Goal: Task Accomplishment & Management: Use online tool/utility

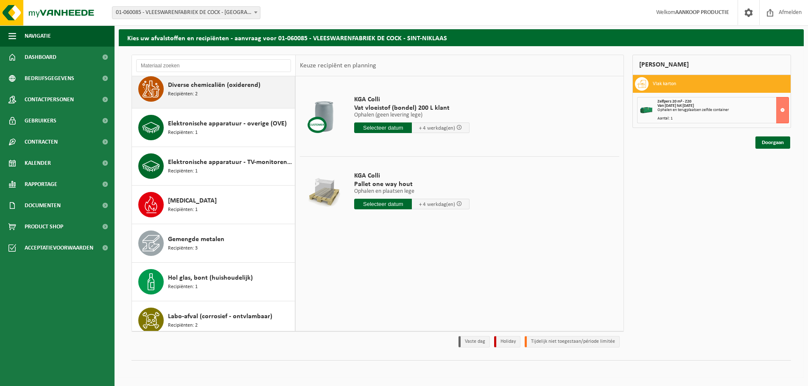
scroll to position [170, 0]
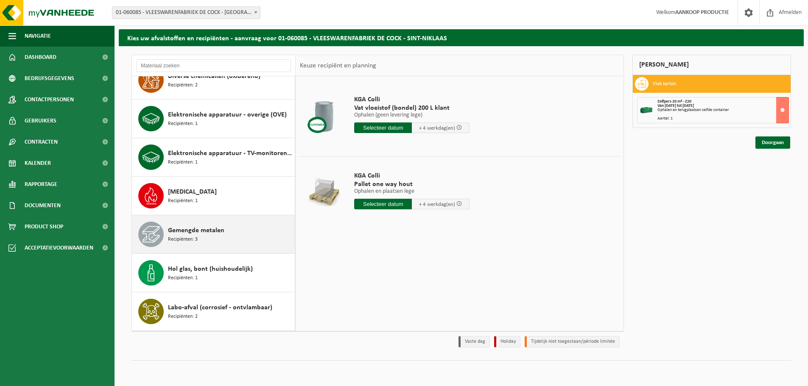
drag, startPoint x: 206, startPoint y: 239, endPoint x: 285, endPoint y: 228, distance: 79.3
click at [206, 239] on div "Gemengde metalen Recipiënten: 3" at bounding box center [230, 234] width 125 height 25
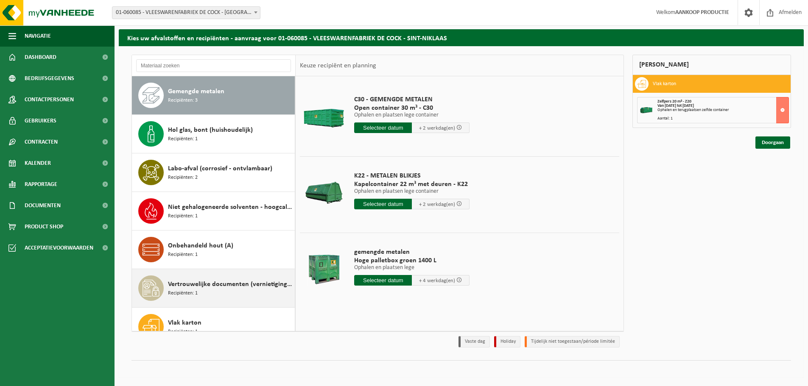
scroll to position [351, 0]
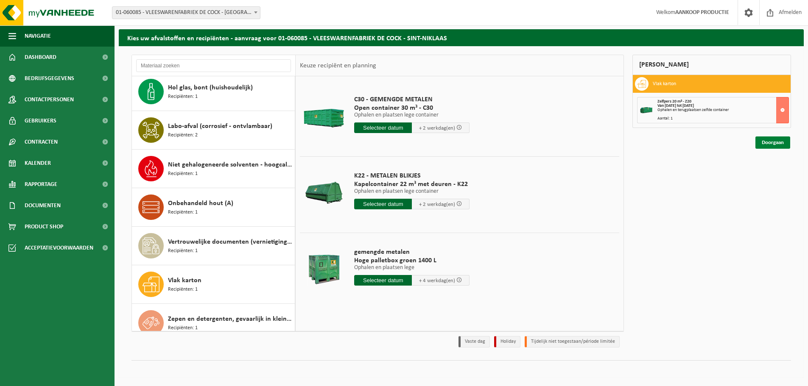
click at [772, 146] on link "Doorgaan" at bounding box center [772, 143] width 35 height 12
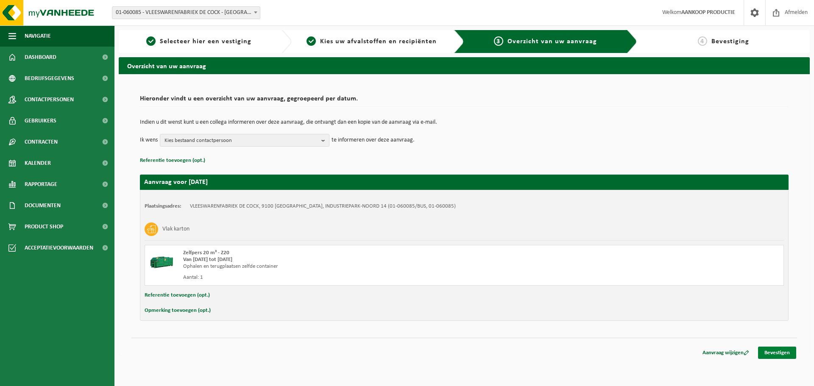
click at [783, 354] on link "Bevestigen" at bounding box center [777, 353] width 38 height 12
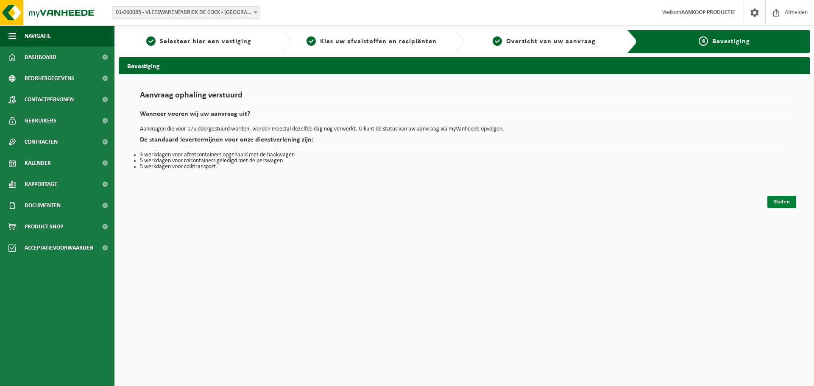
click at [782, 202] on link "Sluiten" at bounding box center [781, 202] width 29 height 12
